Goal: Task Accomplishment & Management: Complete application form

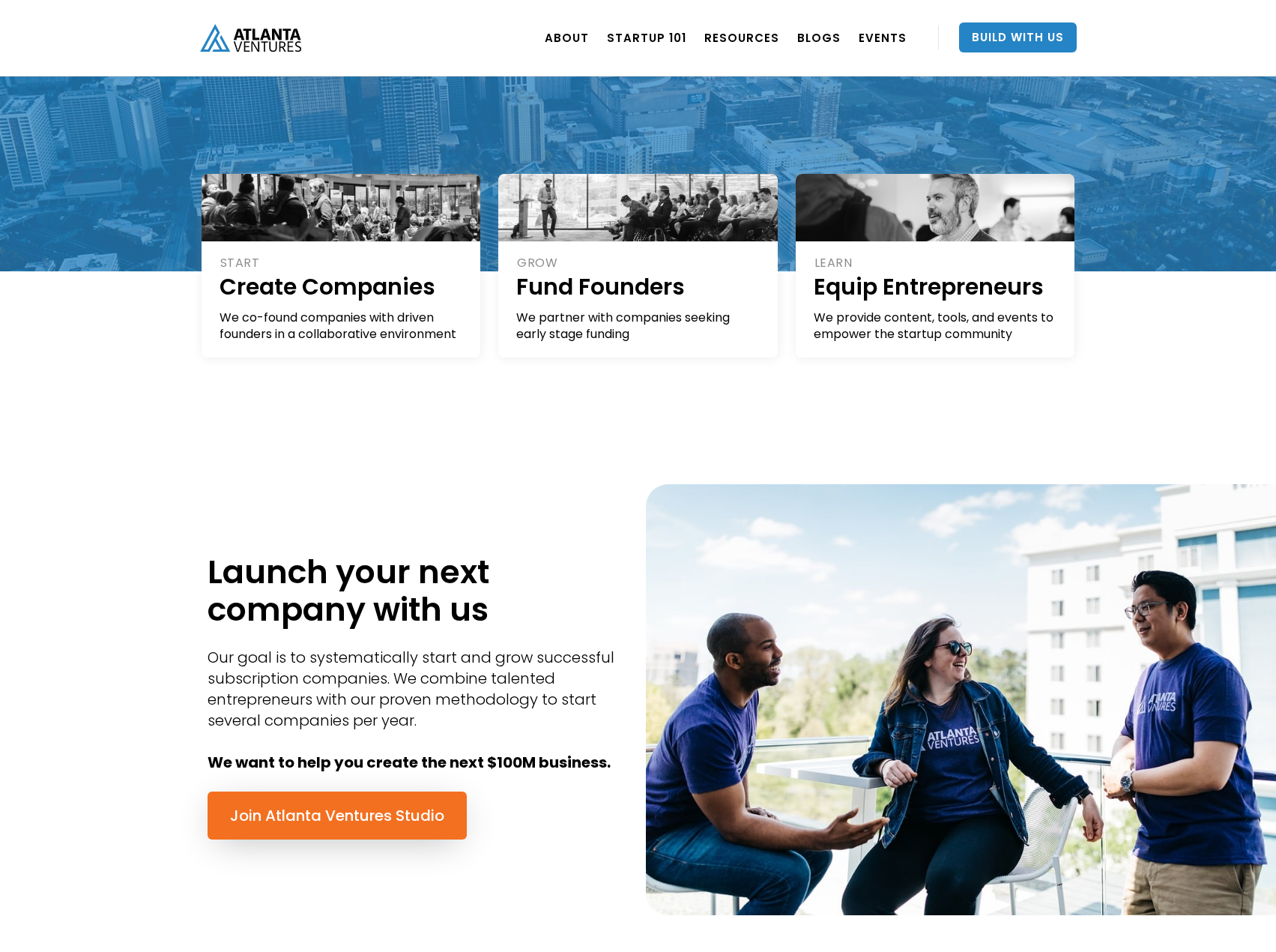
scroll to position [375, 0]
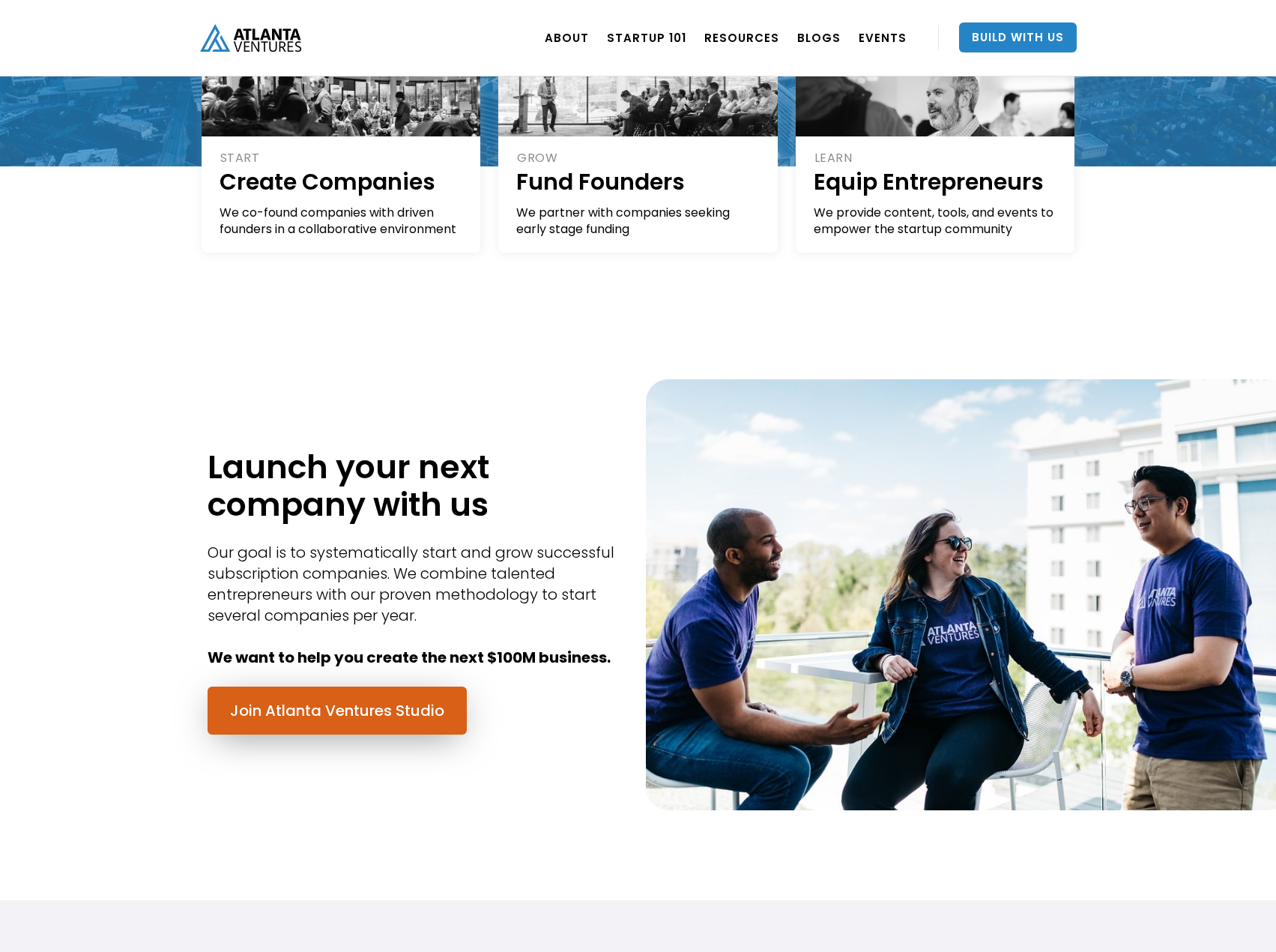
click at [421, 707] on link "Join Atlanta Ventures Studio" at bounding box center [337, 711] width 260 height 48
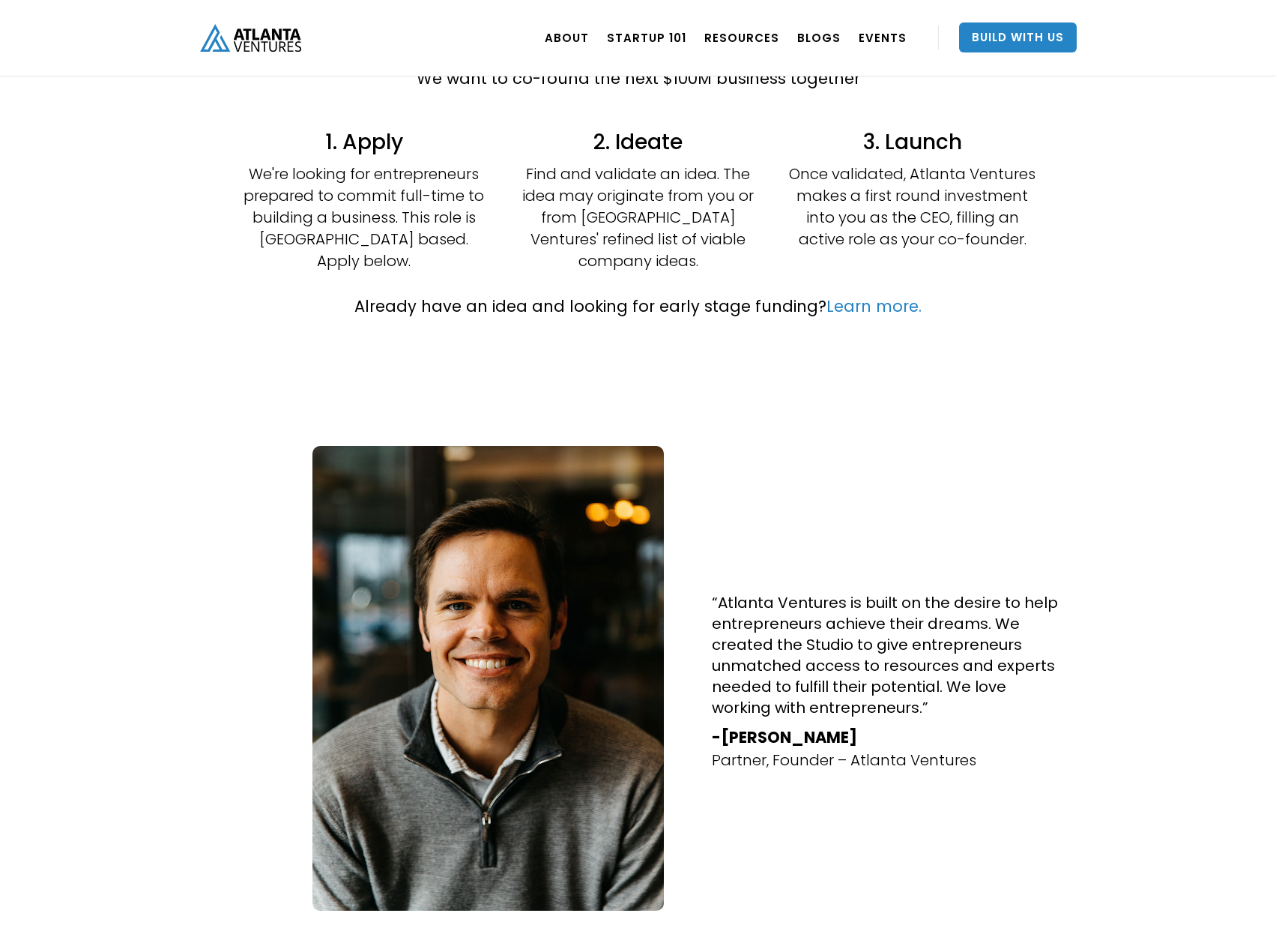
scroll to position [450, 0]
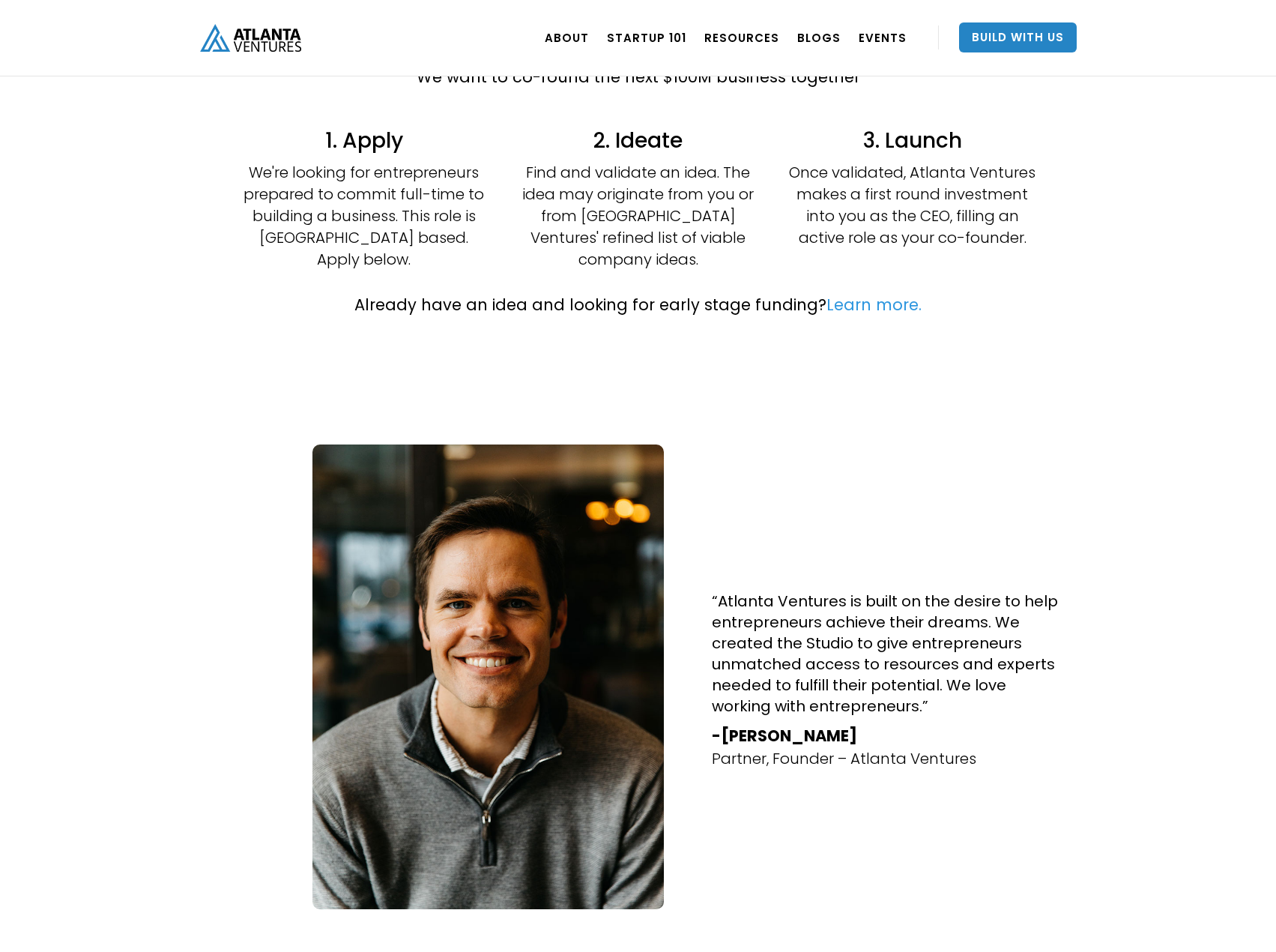
click at [879, 294] on link "Learn more." at bounding box center [874, 304] width 95 height 22
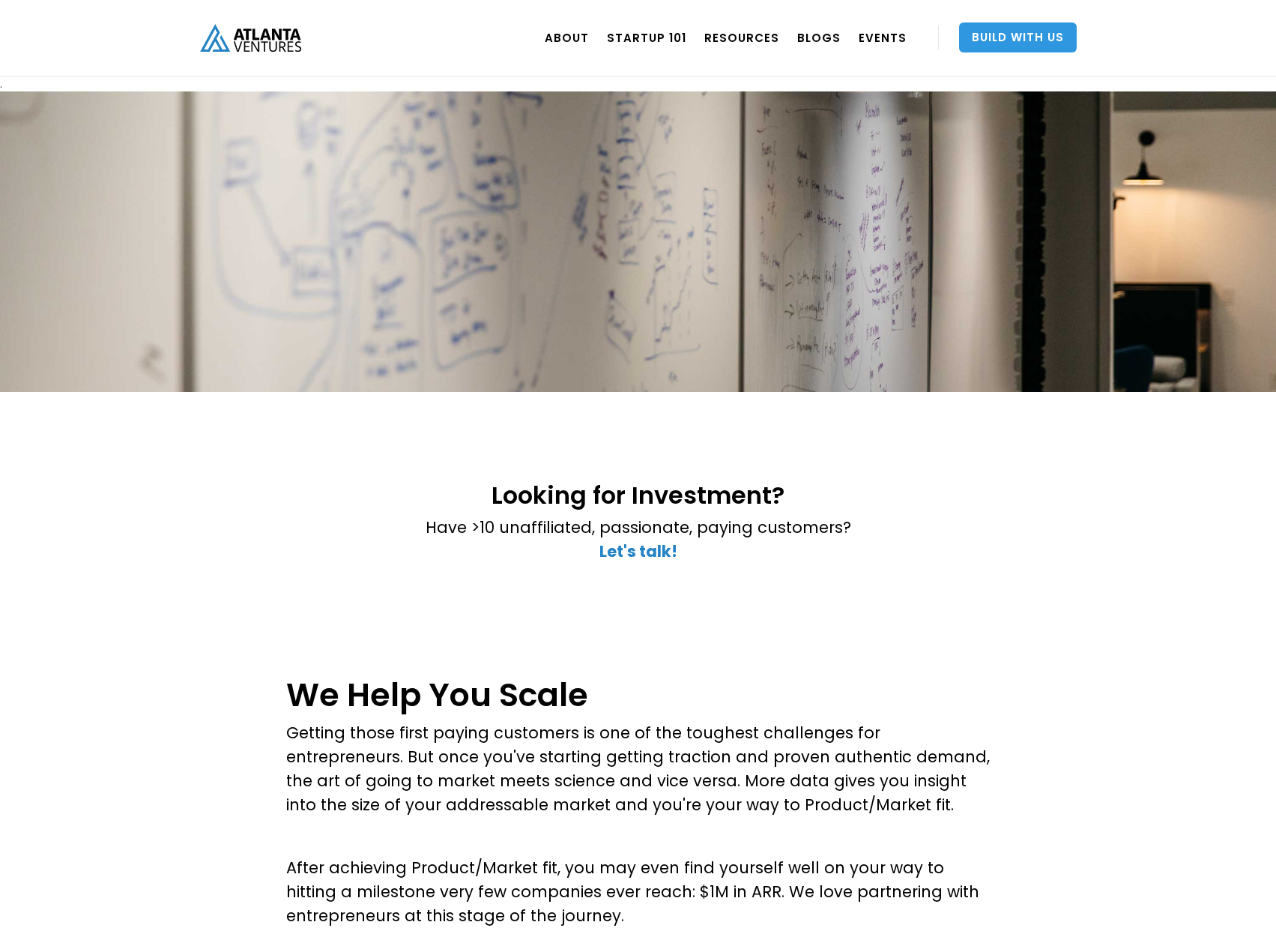
click at [1015, 34] on link "Build With Us" at bounding box center [1017, 38] width 117 height 30
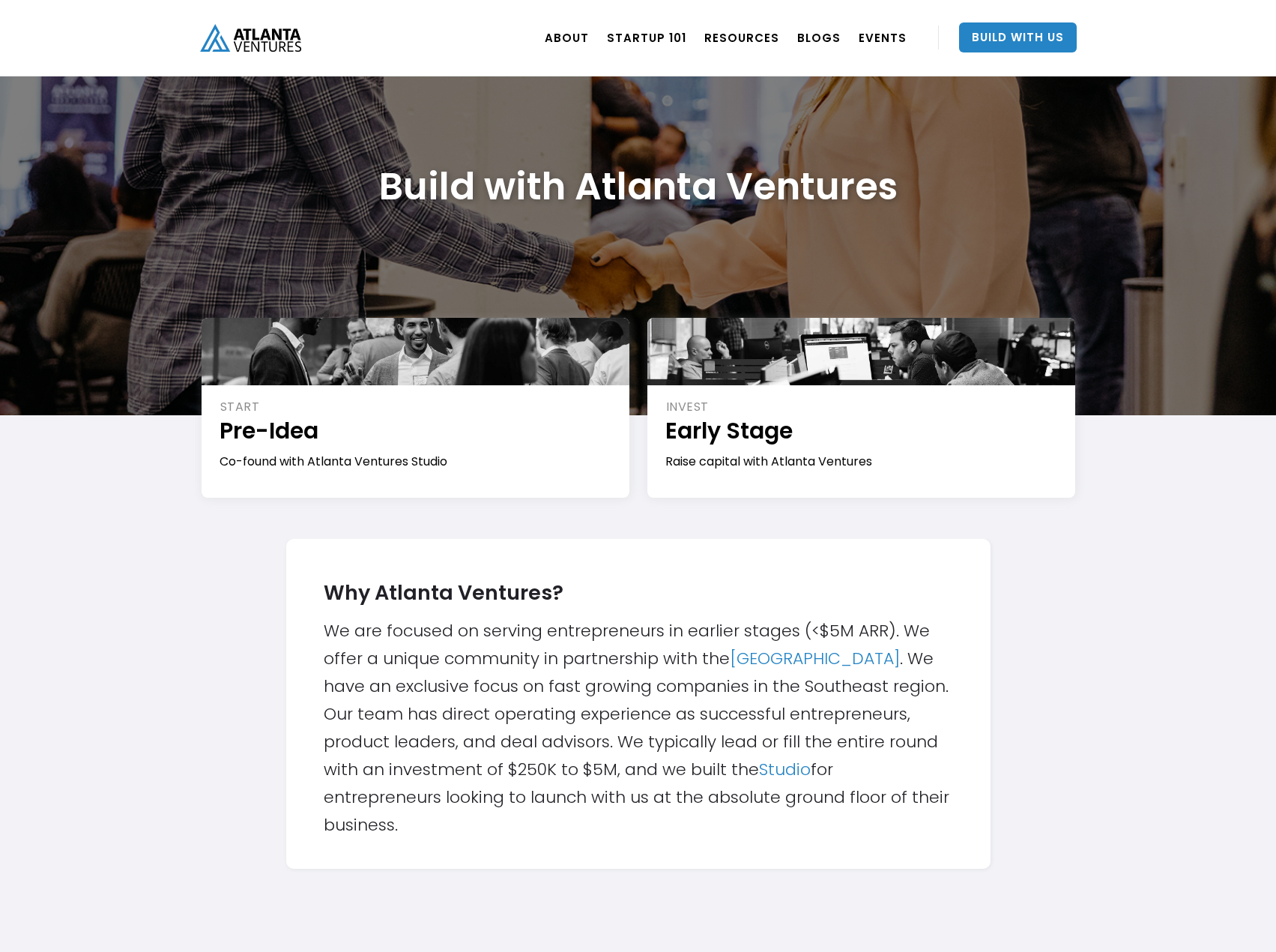
scroll to position [75, 0]
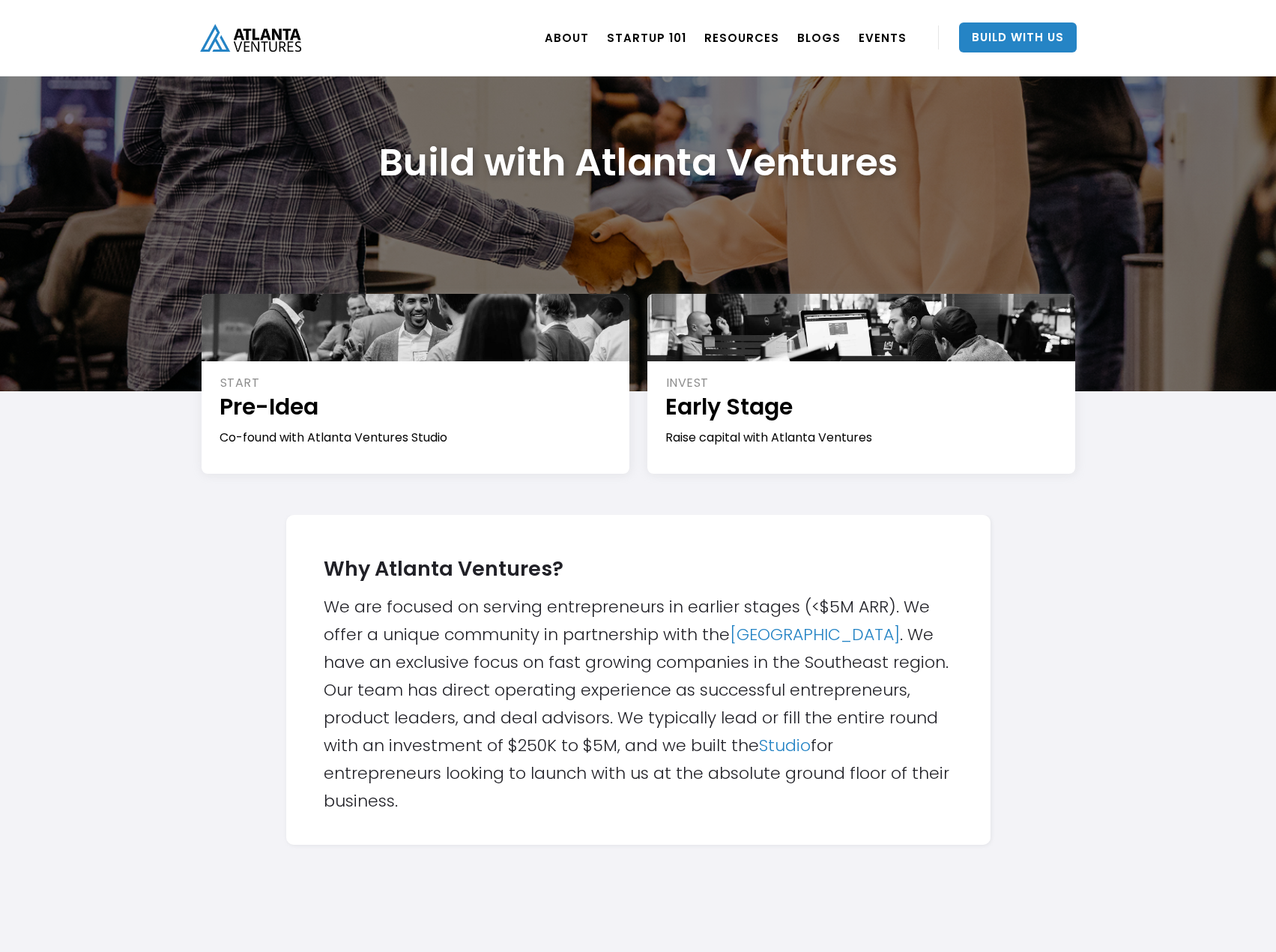
click at [236, 36] on img "home" at bounding box center [251, 38] width 101 height 28
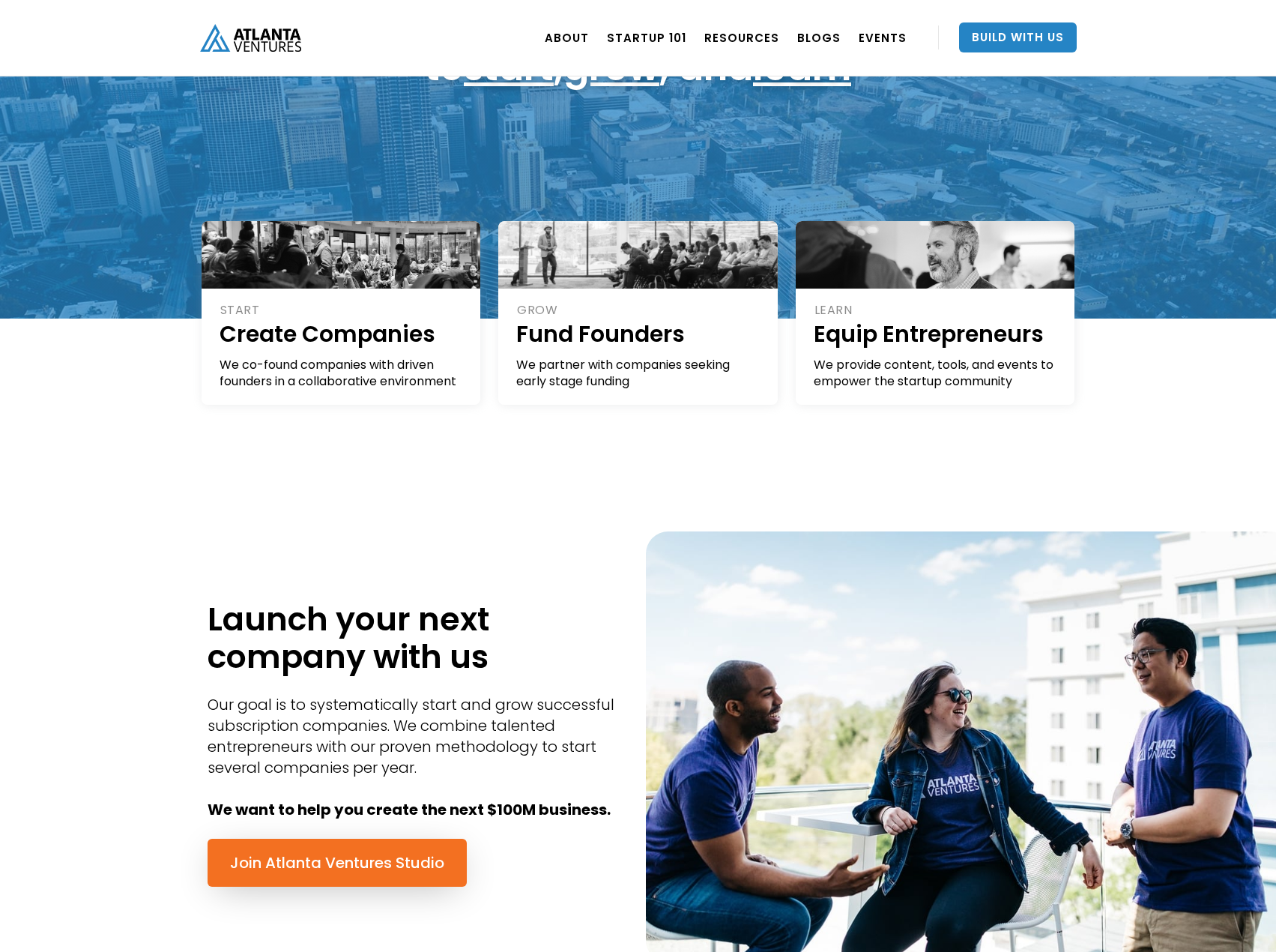
scroll to position [375, 0]
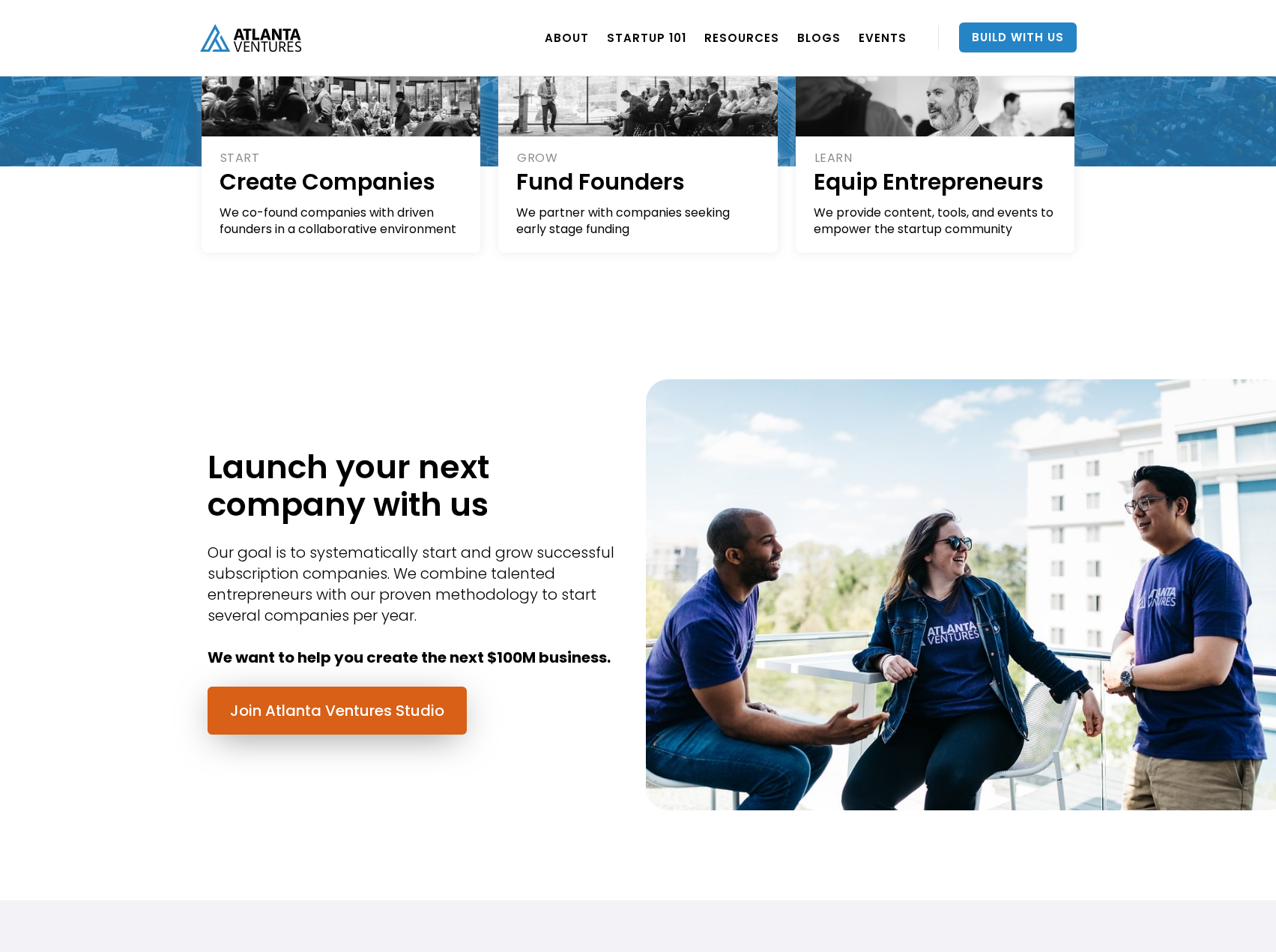
click at [386, 718] on link "Join Atlanta Ventures Studio" at bounding box center [337, 711] width 260 height 48
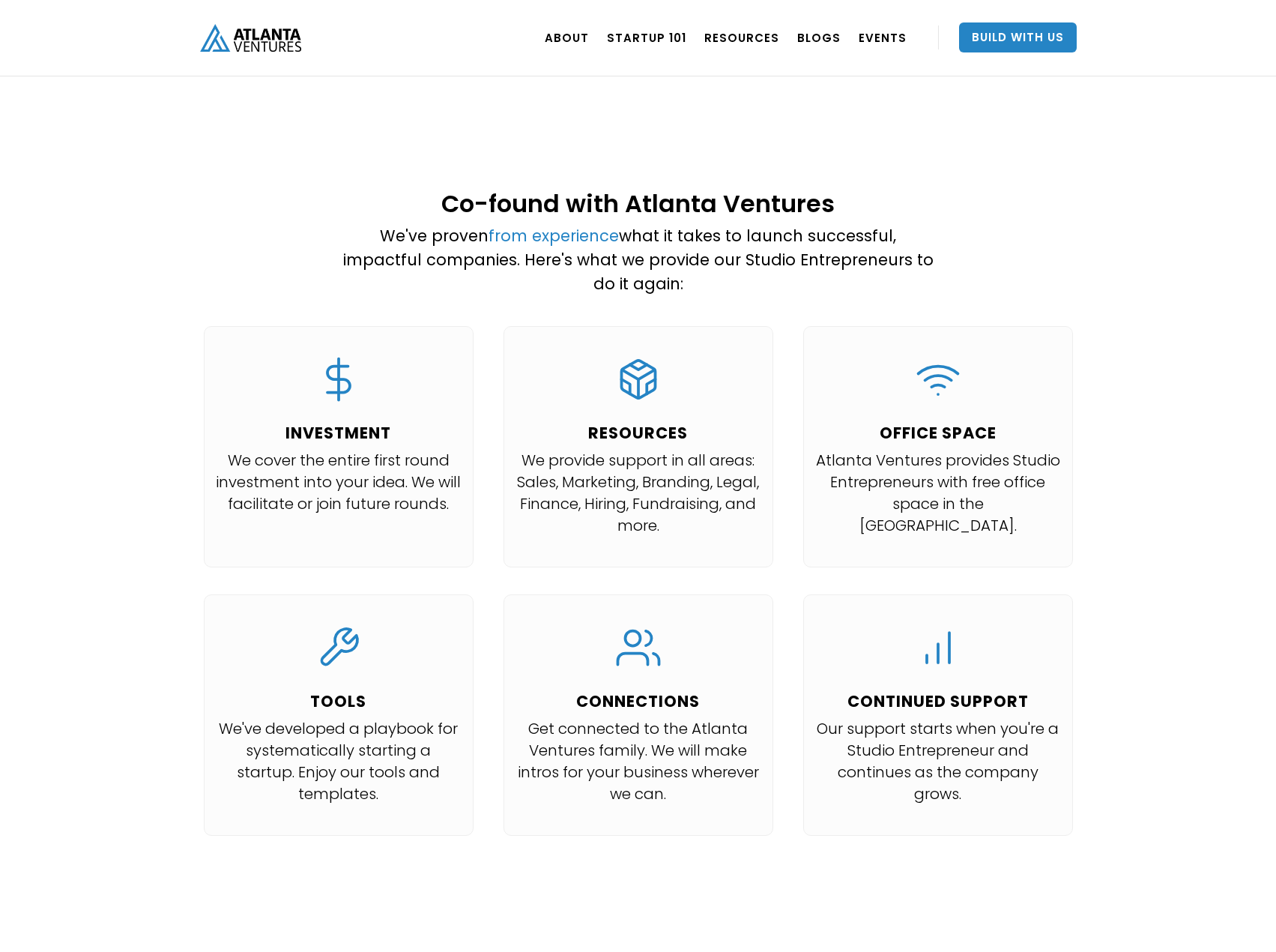
scroll to position [1349, 0]
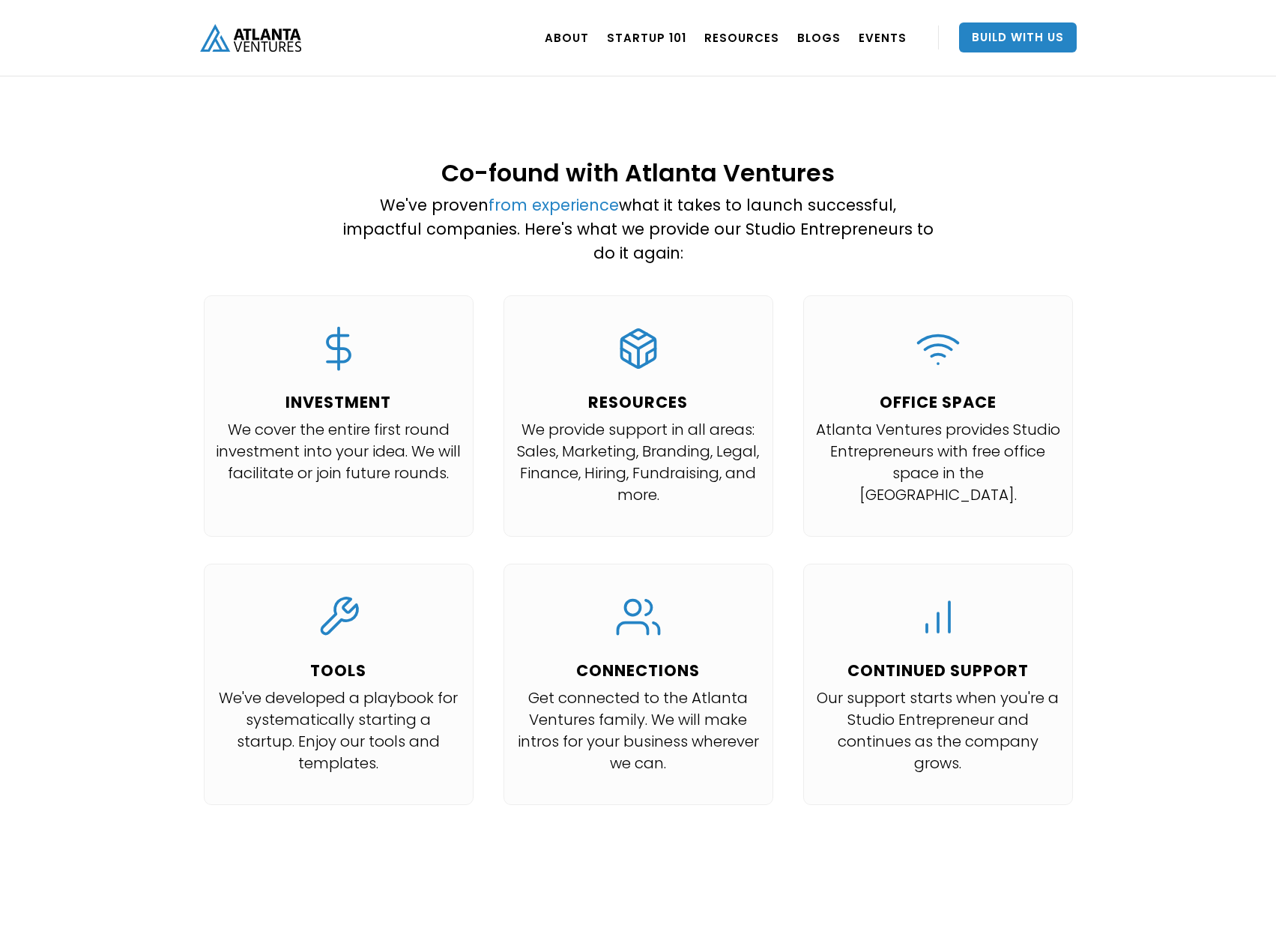
drag, startPoint x: 959, startPoint y: 444, endPoint x: 941, endPoint y: 431, distance: 22.2
click at [941, 431] on p "Atlanta Ventures provides Studio Entrepreneurs with free office space in the At…" at bounding box center [938, 462] width 246 height 87
copy p "Atlanta Tech Village"
click at [613, 489] on div "RESOURCES We provide support in all areas: Sales, Marketing, Branding, Legal, F…" at bounding box center [639, 416] width 270 height 241
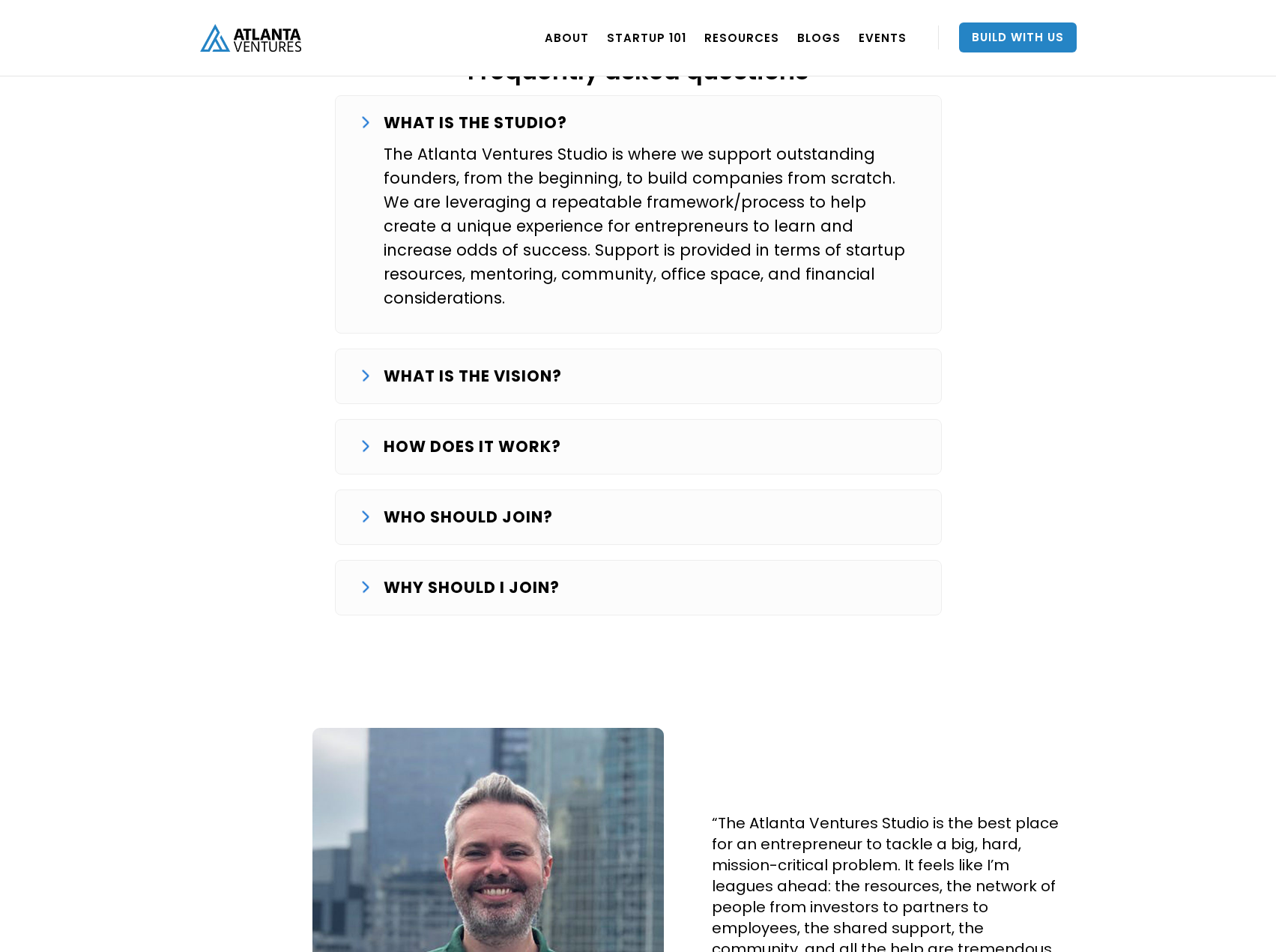
scroll to position [2549, 0]
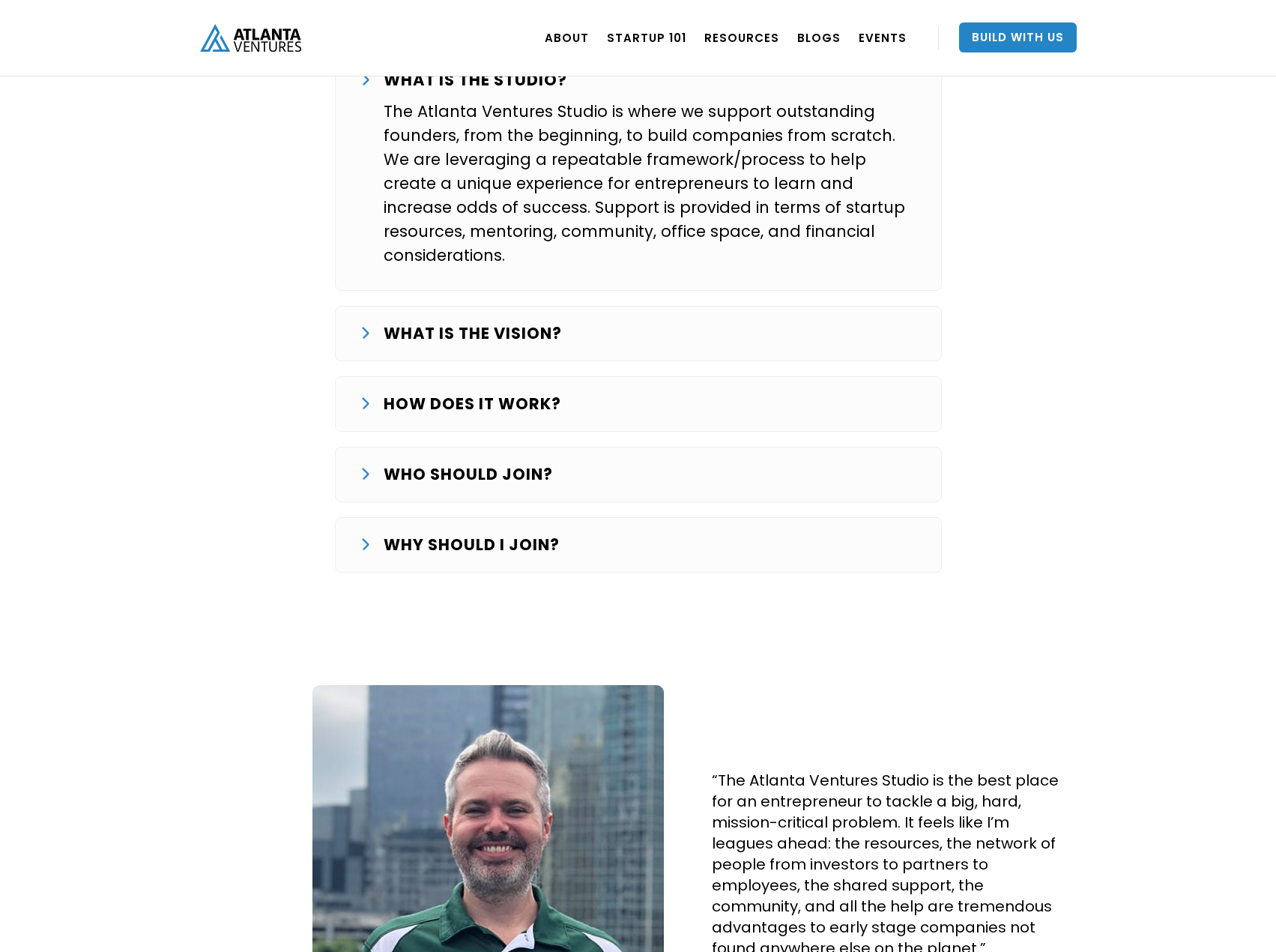
click at [610, 462] on div "WHO SHOULD JOIN?" at bounding box center [639, 474] width 557 height 24
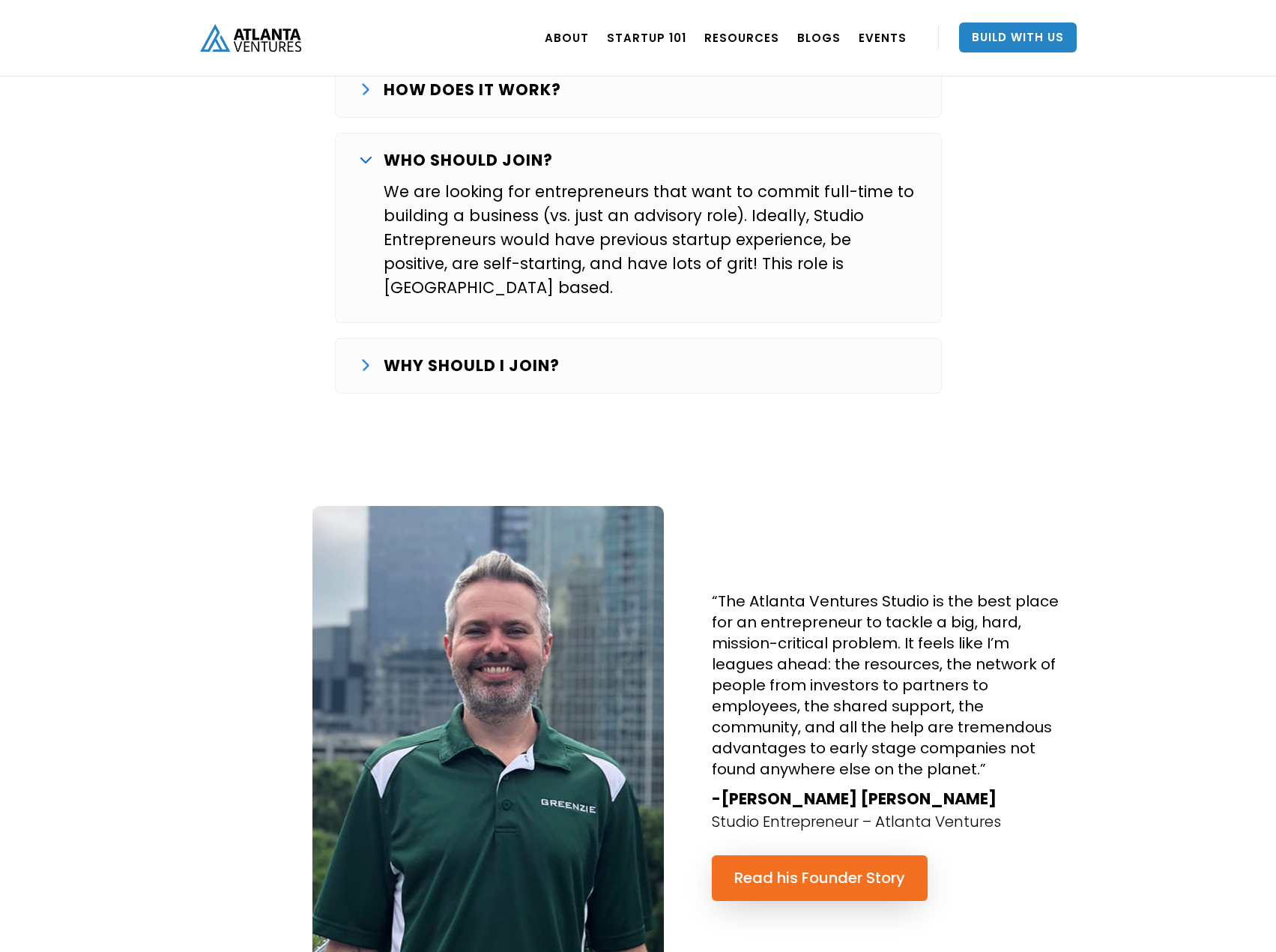
scroll to position [2923, 0]
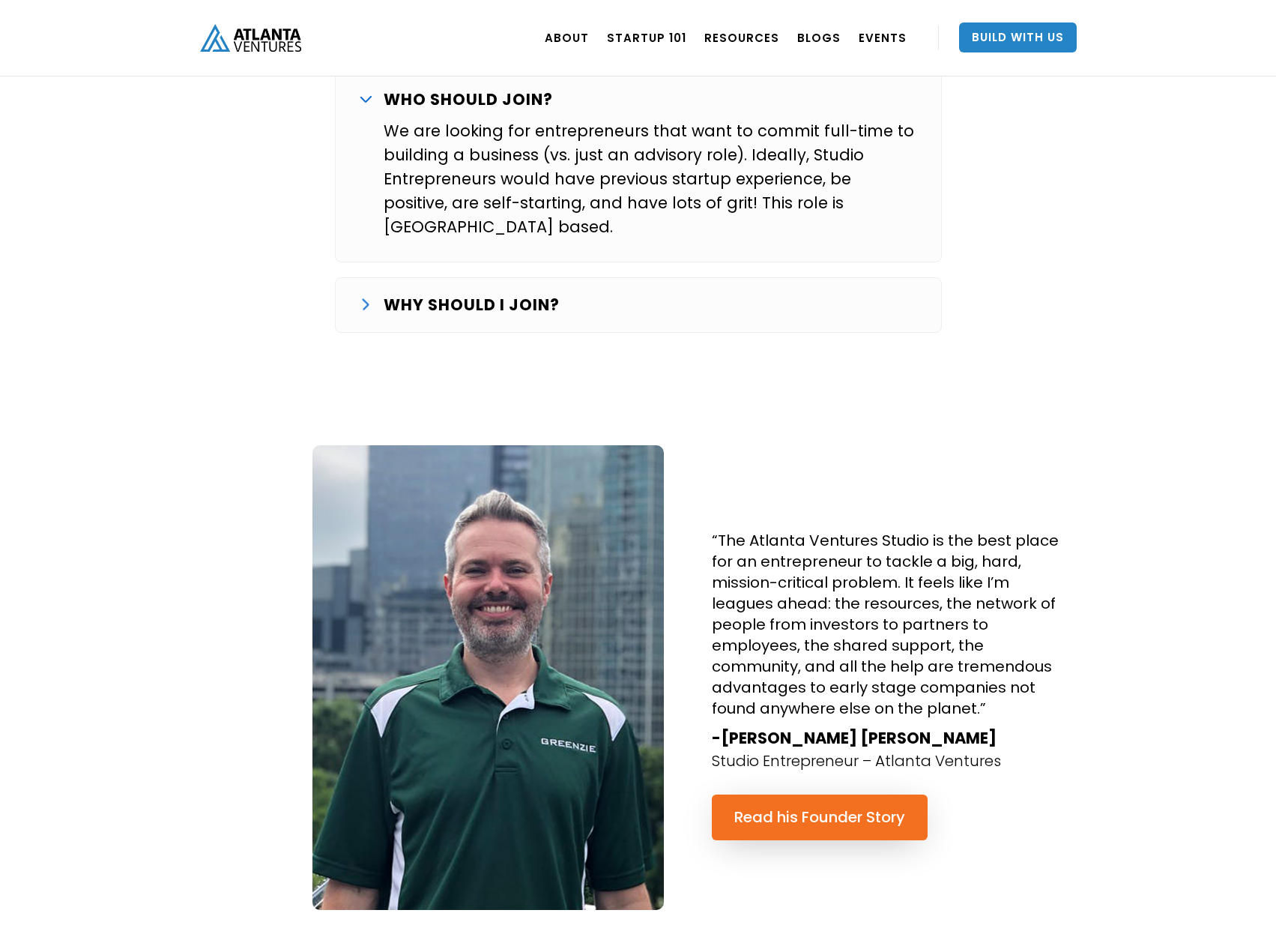
click at [569, 293] on div "WHY SHOULD I JOIN?" at bounding box center [639, 305] width 557 height 24
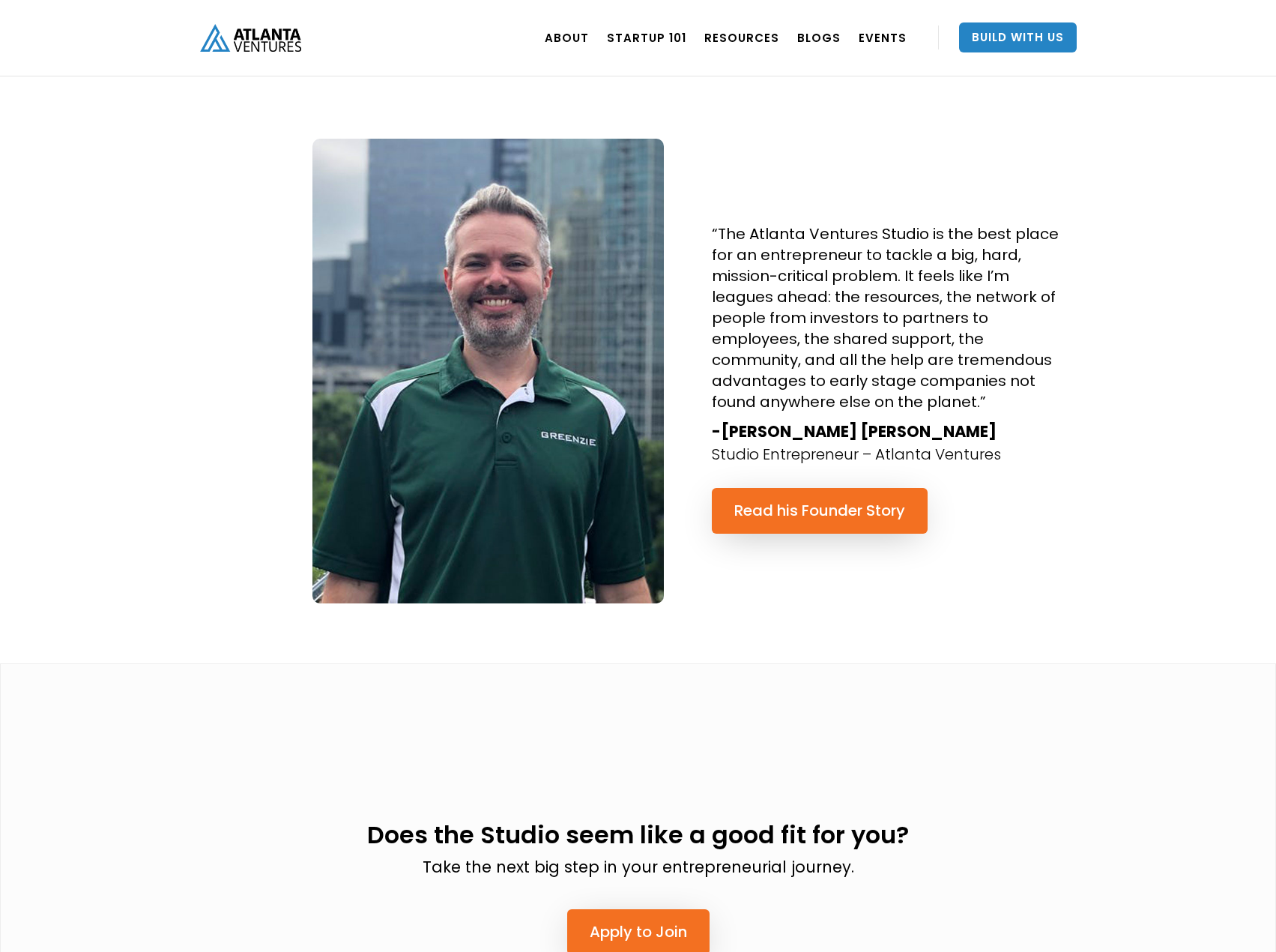
scroll to position [3523, 0]
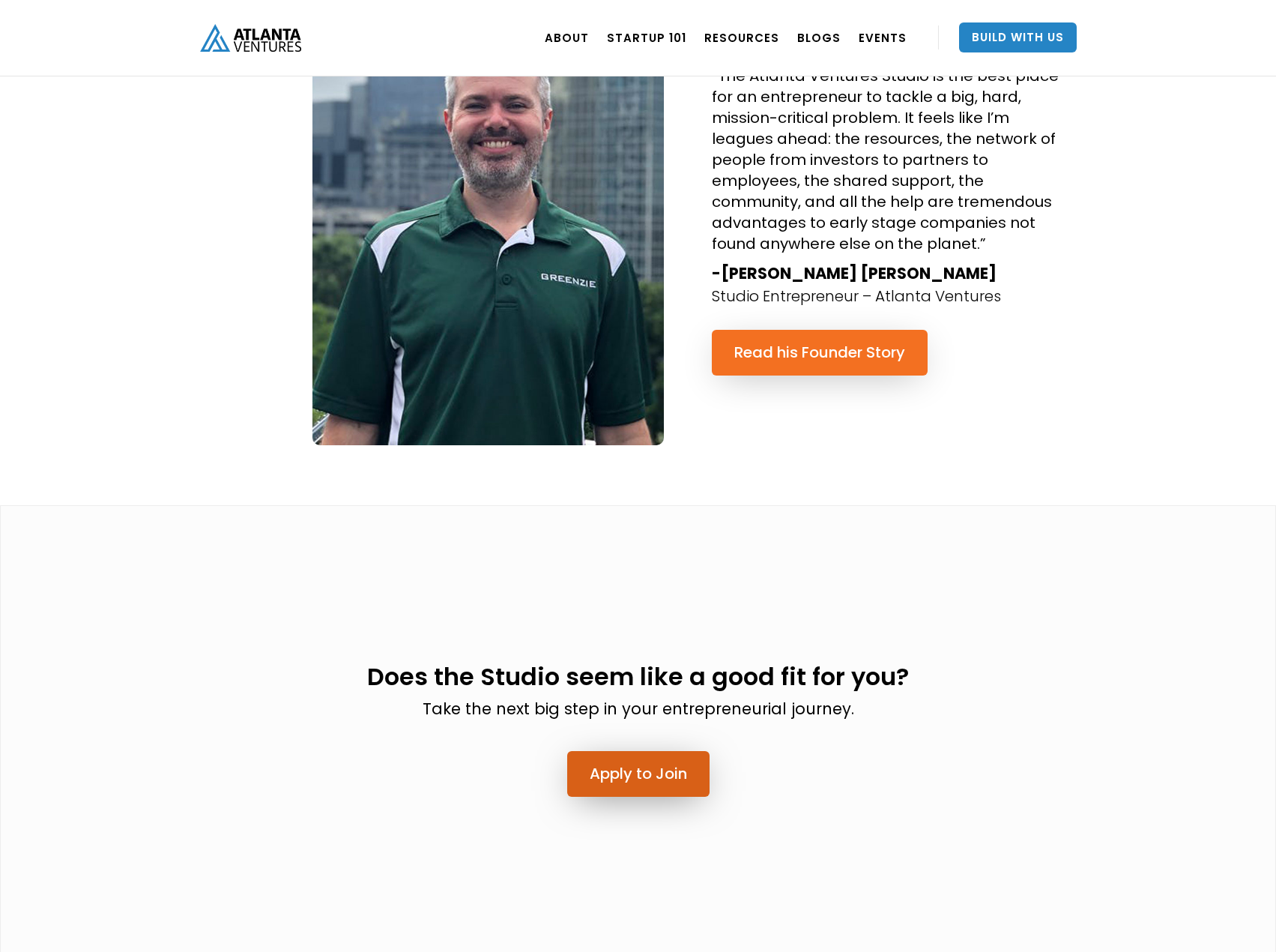
click at [648, 751] on link "Apply to Join" at bounding box center [638, 773] width 142 height 46
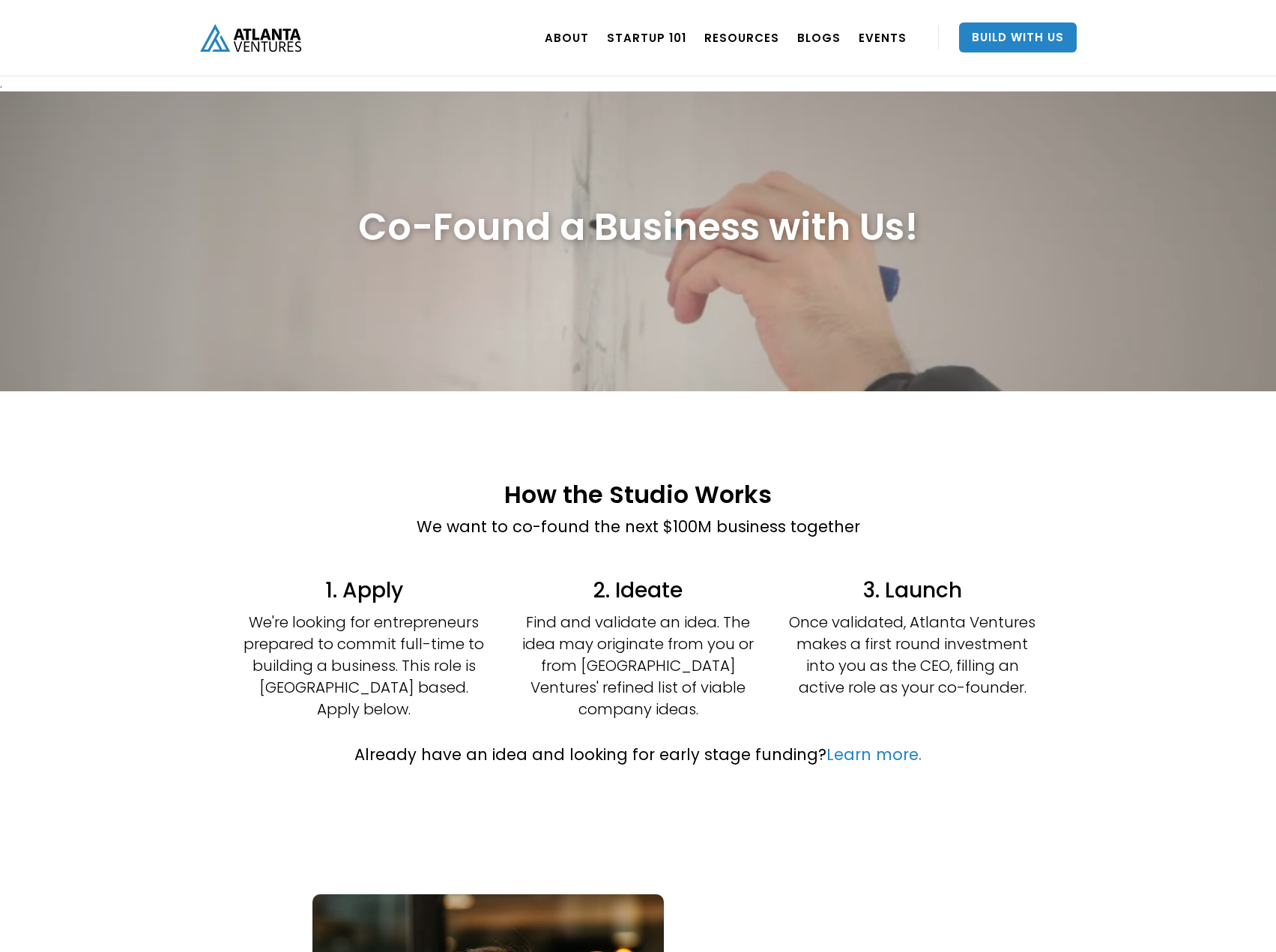
click at [219, 32] on img "home" at bounding box center [251, 38] width 101 height 28
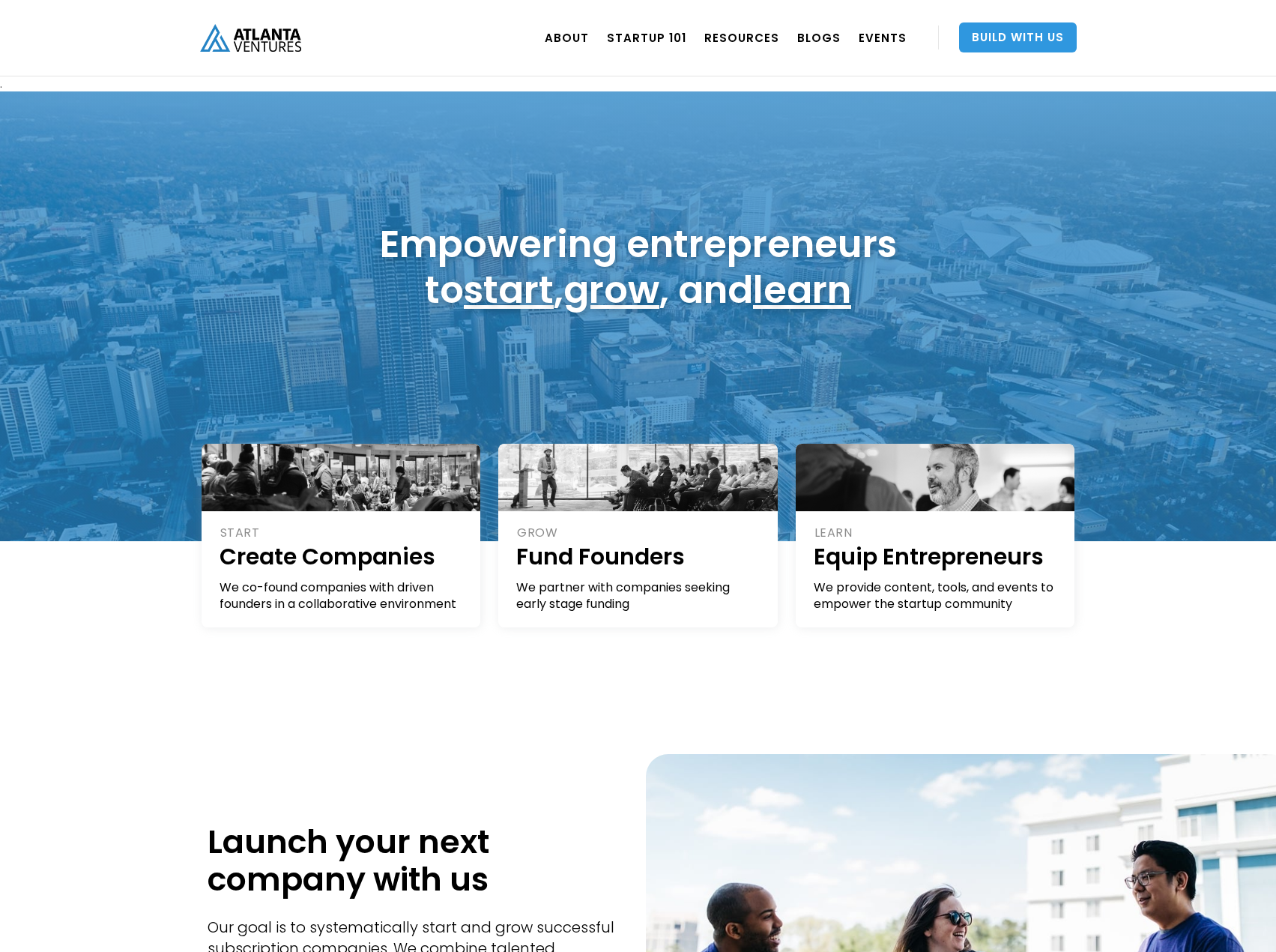
click at [1036, 33] on link "Build With Us" at bounding box center [1017, 38] width 117 height 30
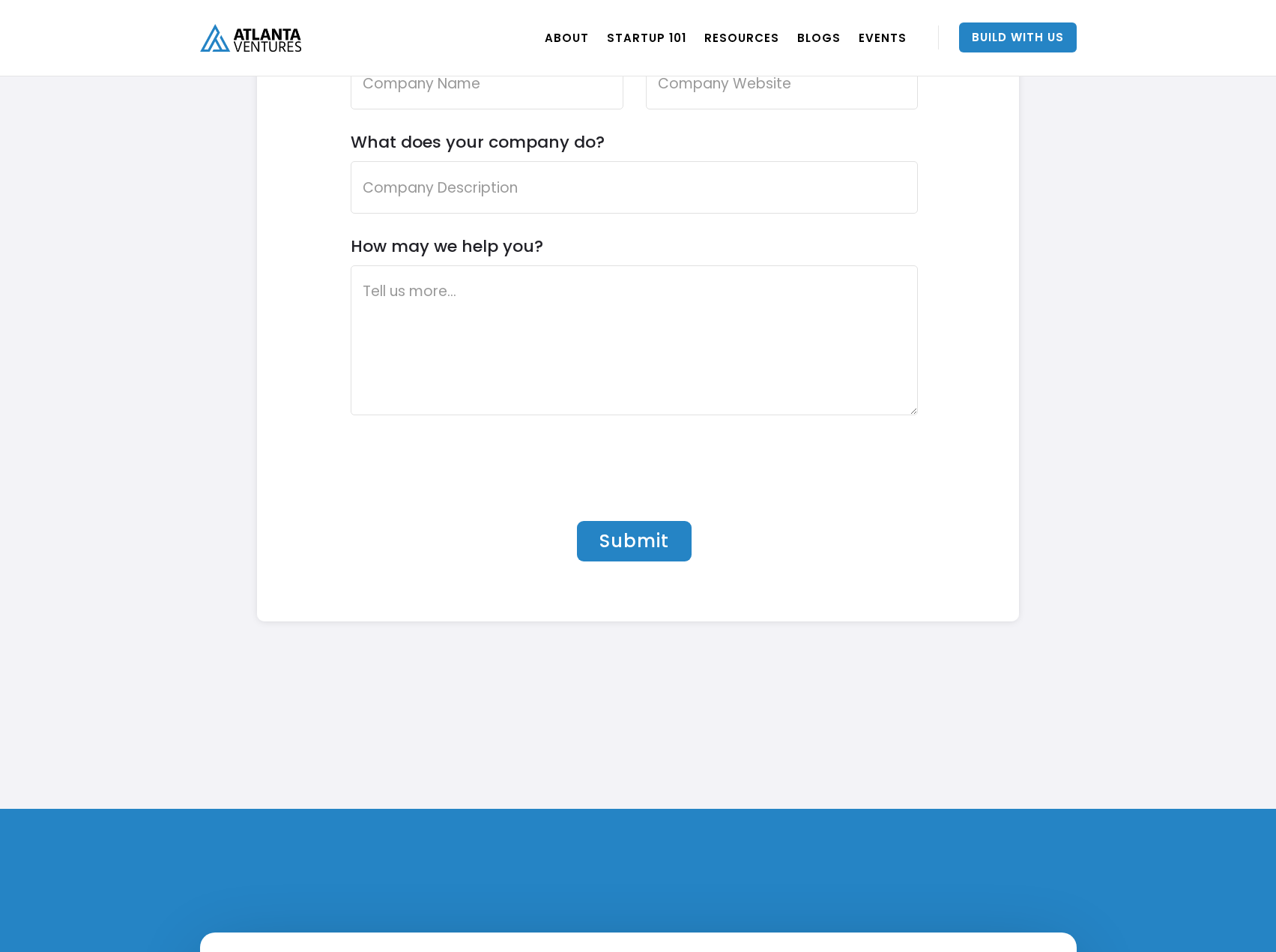
scroll to position [4798, 0]
